Goal: Task Accomplishment & Management: Manage account settings

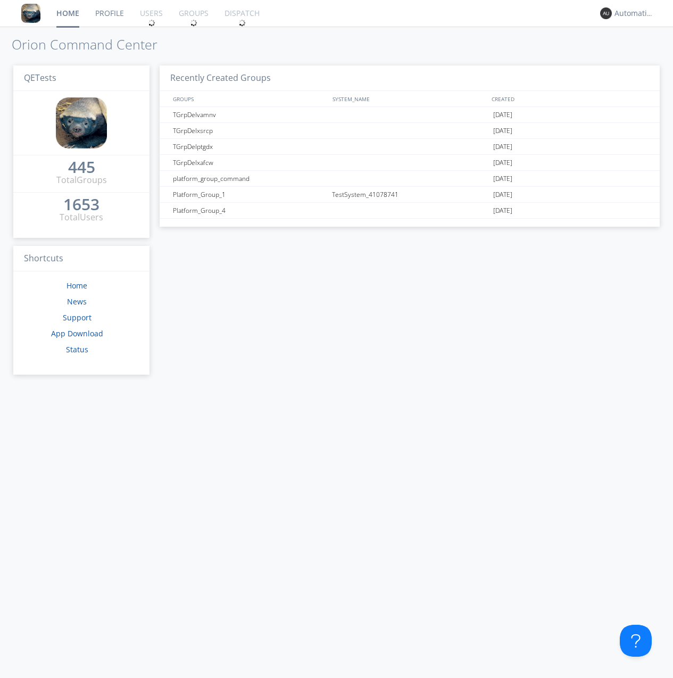
click at [81, 205] on div "1653" at bounding box center [81, 204] width 36 height 11
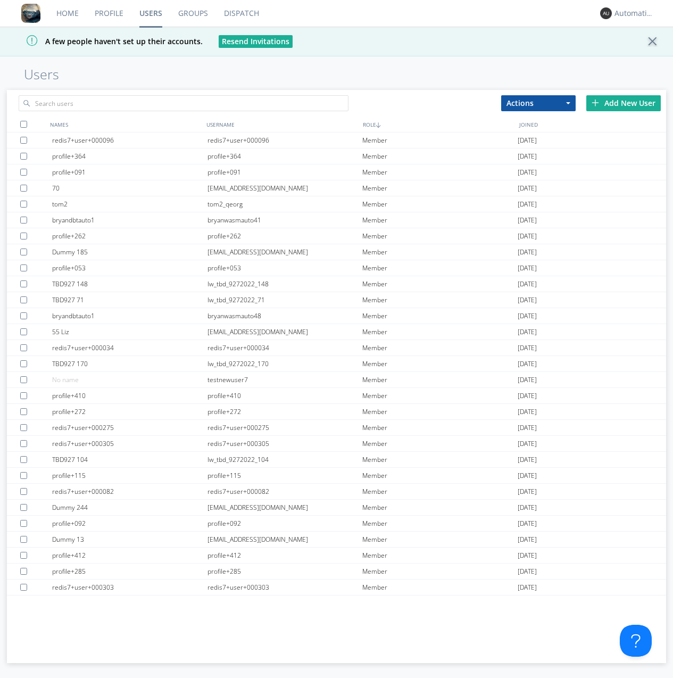
click at [624, 103] on div "Add New User" at bounding box center [623, 103] width 74 height 16
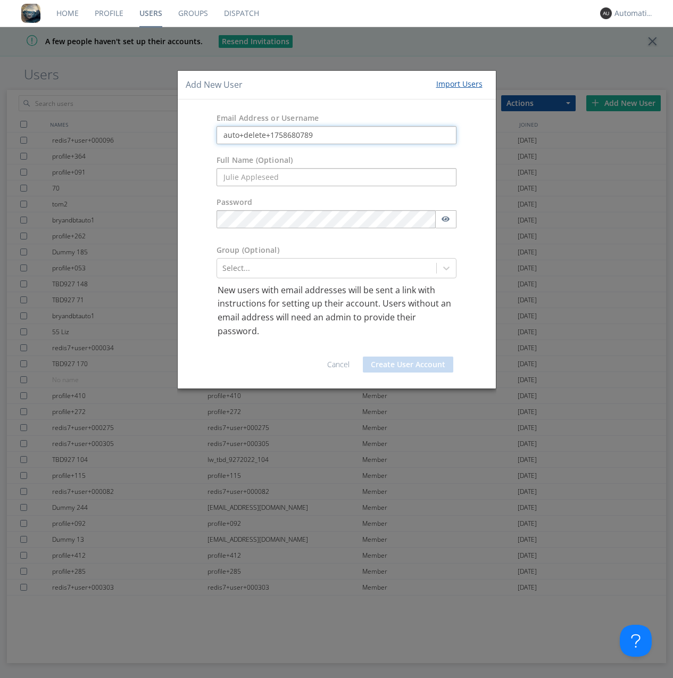
type input "auto+delete+1758680789"
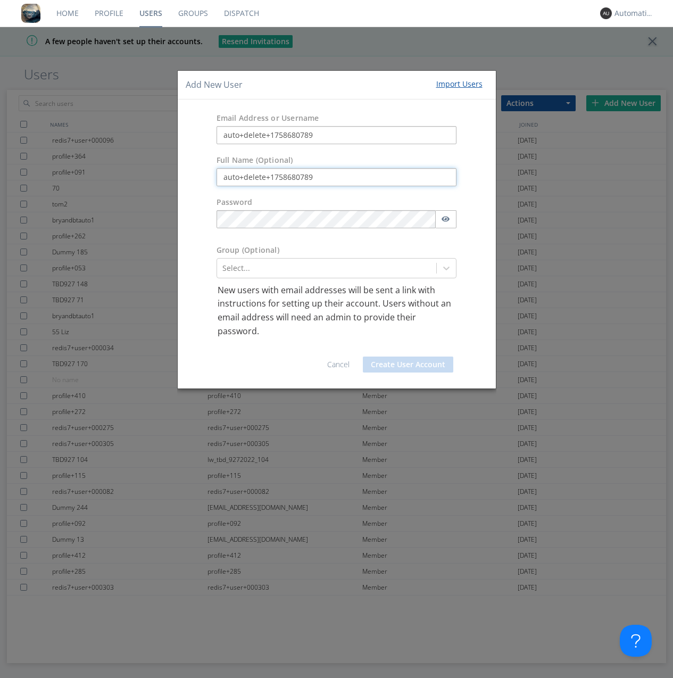
type input "auto+delete+1758680789"
click at [408, 364] on button "Create User Account" at bounding box center [408, 364] width 90 height 16
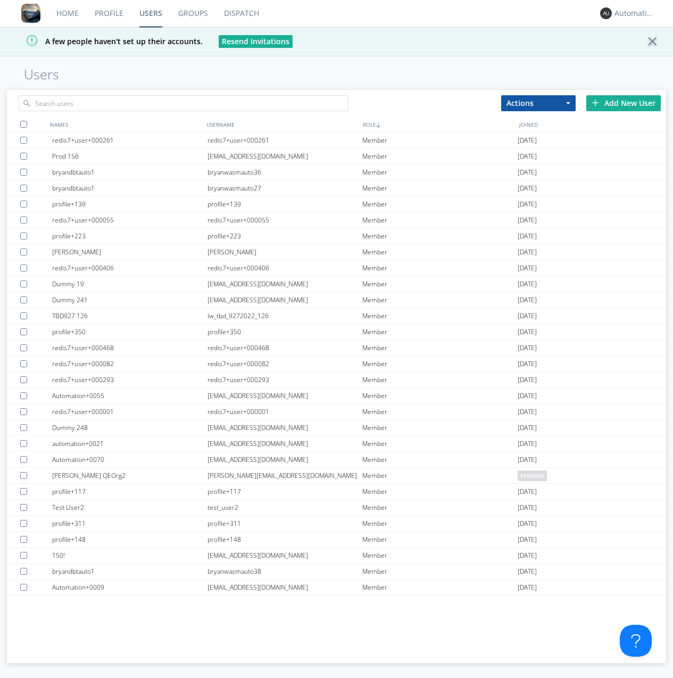
click at [193, 13] on link "Groups" at bounding box center [193, 13] width 46 height 27
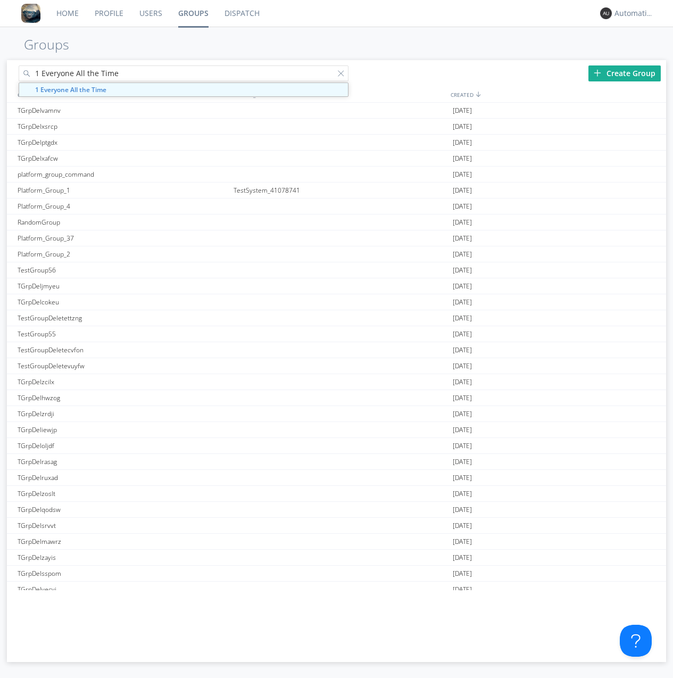
type input "1 Everyone All the Time"
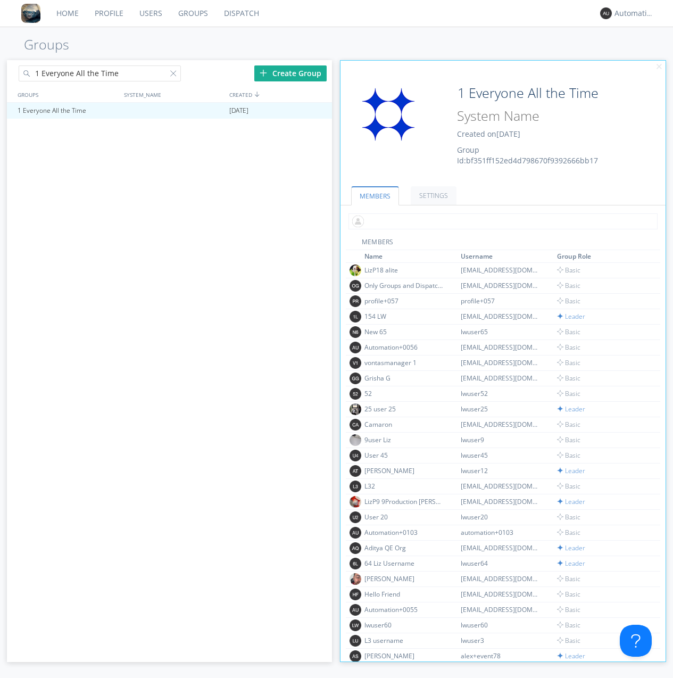
click at [501, 221] on input "text" at bounding box center [502, 221] width 309 height 16
type input "auto+delete+1758680789"
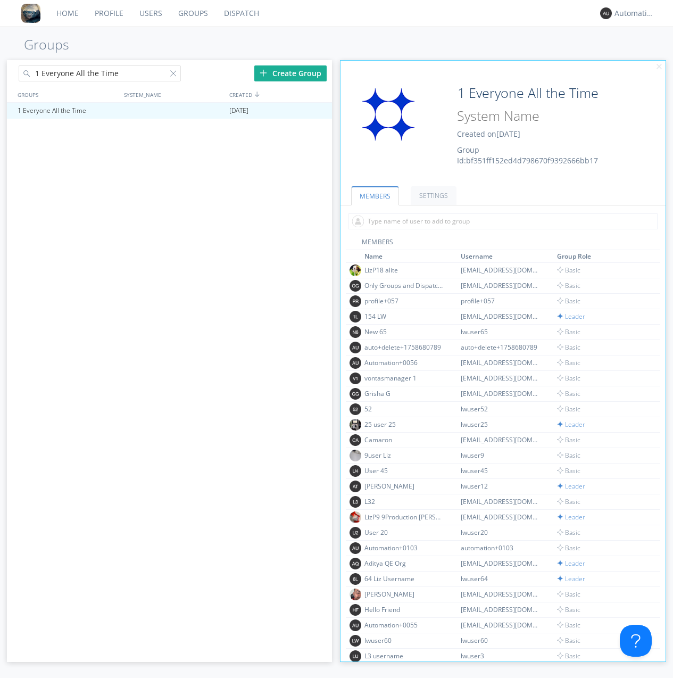
click at [150, 13] on link "Users" at bounding box center [150, 13] width 39 height 27
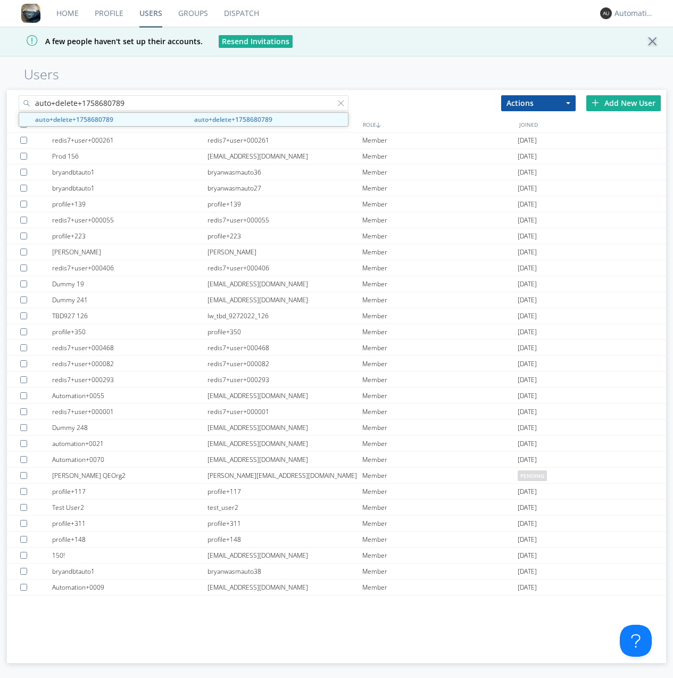
type input "auto+delete+1758680789"
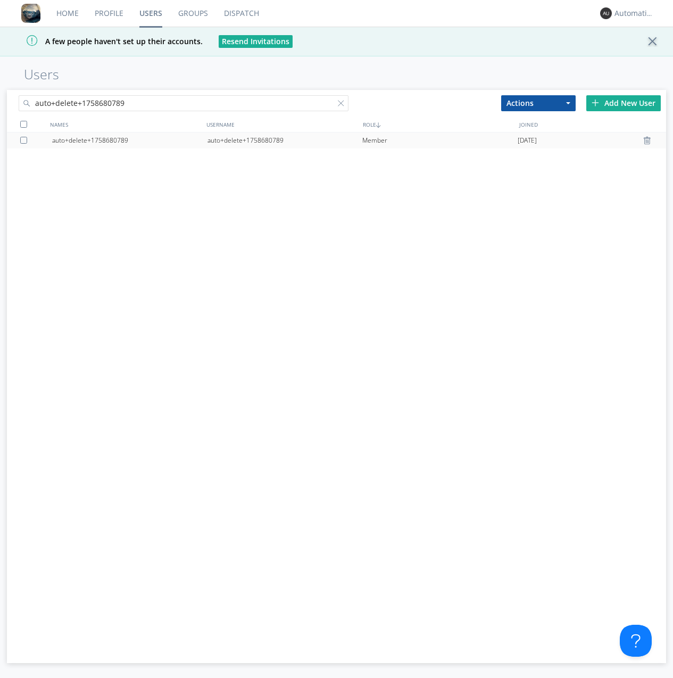
click at [285, 140] on div "auto+delete+1758680789" at bounding box center [284, 140] width 155 height 16
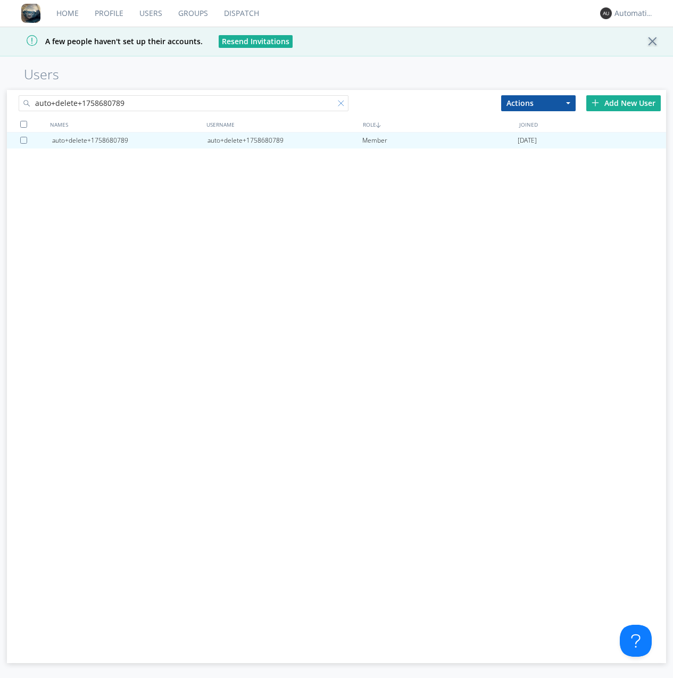
click at [343, 105] on div at bounding box center [343, 105] width 11 height 11
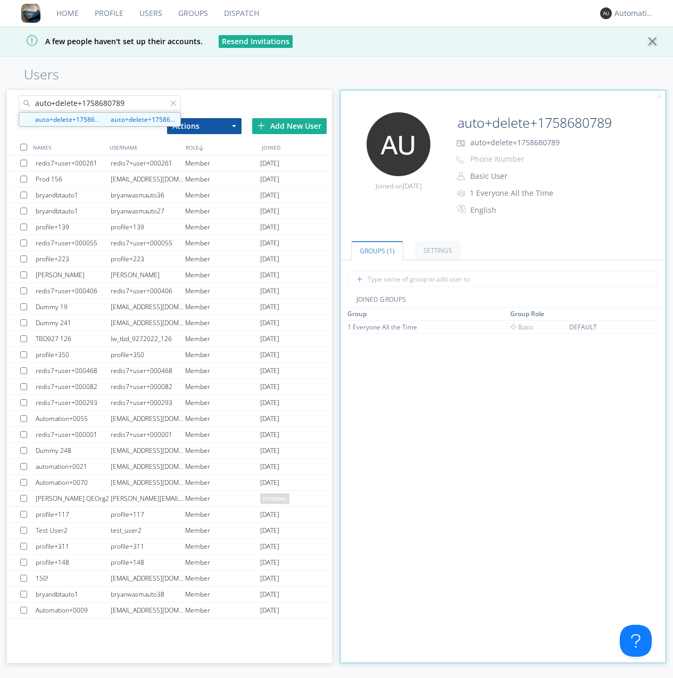
type input "auto+delete+1758680789"
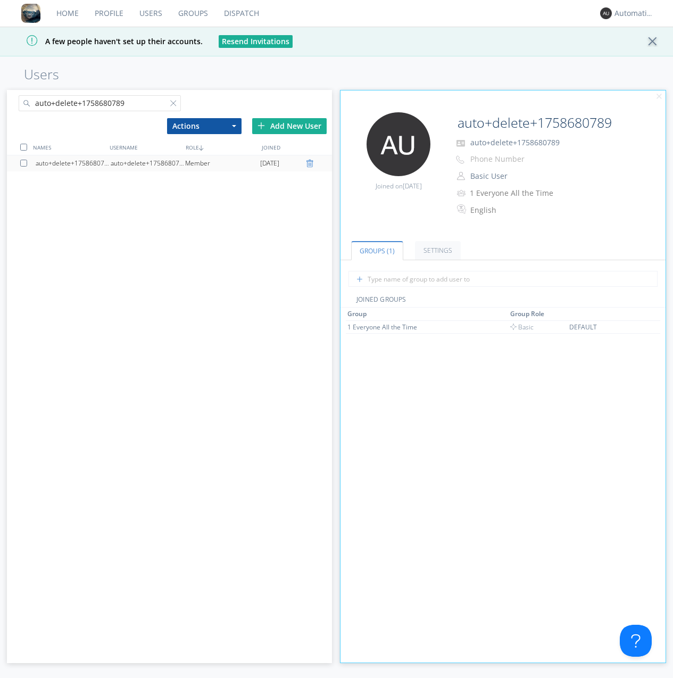
click at [311, 163] on div at bounding box center [311, 163] width 11 height 9
